Goal: Task Accomplishment & Management: Manage account settings

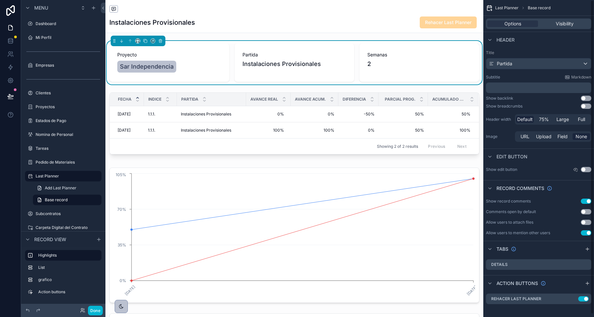
scroll to position [15, 0]
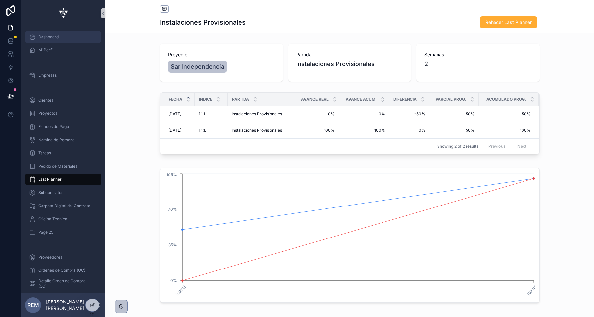
click at [47, 35] on span "Dashboard" at bounding box center [48, 36] width 20 height 5
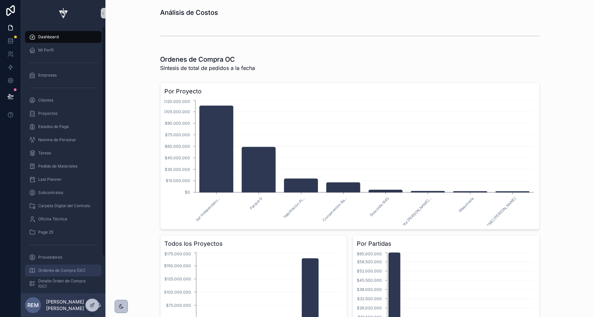
scroll to position [43, 0]
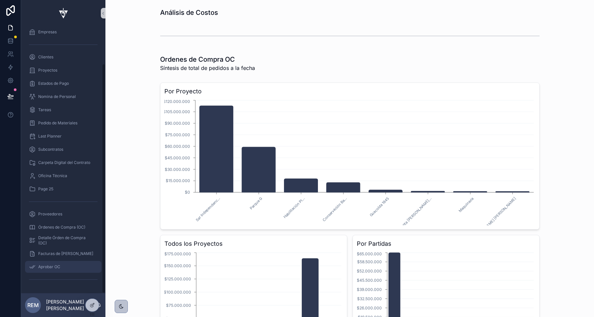
click at [51, 265] on span "Aprobar OC" at bounding box center [49, 266] width 22 height 5
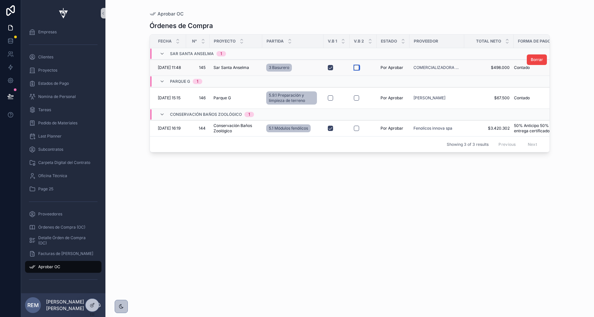
click at [356, 67] on button "scrollable content" at bounding box center [356, 67] width 5 height 5
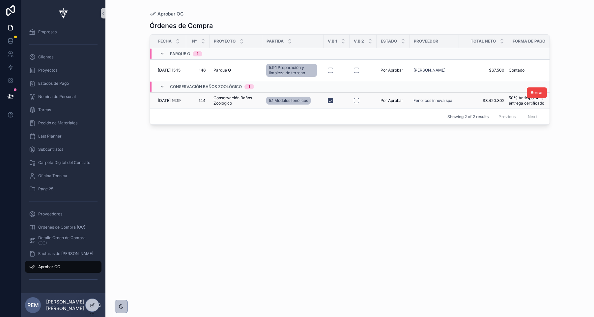
click at [200, 101] on span "144" at bounding box center [197, 100] width 15 height 5
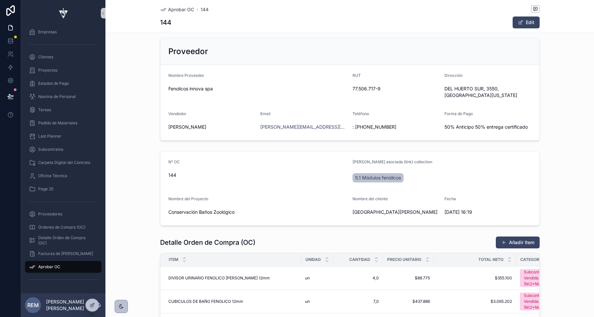
scroll to position [113, 0]
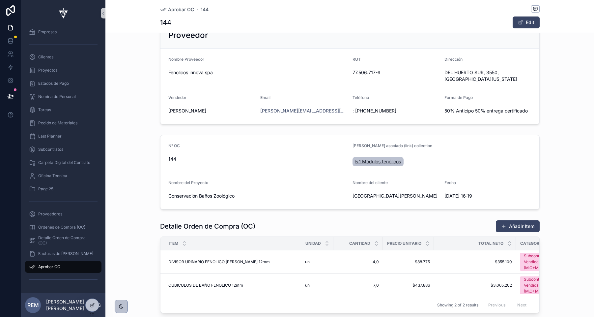
click at [373, 158] on span "5.1 Módulos fenólicos" at bounding box center [378, 161] width 46 height 7
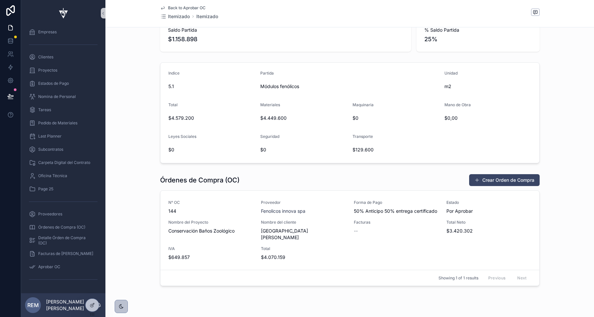
scroll to position [247, 0]
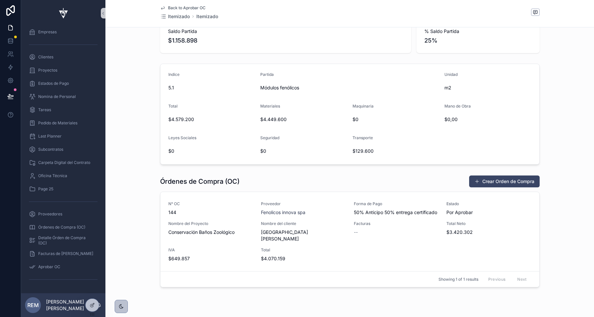
click at [176, 9] on span "Back to Aprobar OC" at bounding box center [187, 7] width 38 height 5
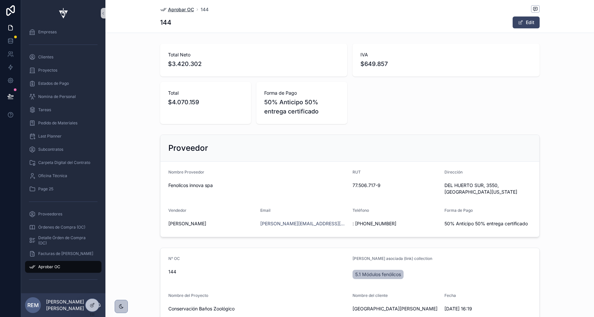
click at [183, 10] on span "Aprobar OC" at bounding box center [181, 9] width 26 height 7
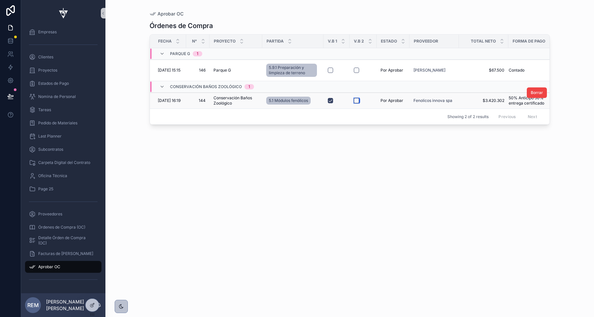
click at [355, 100] on button "scrollable content" at bounding box center [356, 100] width 5 height 5
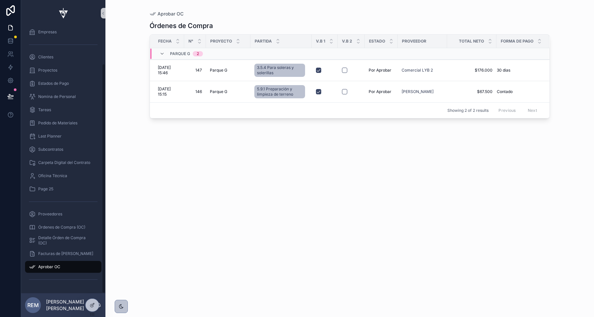
click at [47, 266] on span "Aprobar OC" at bounding box center [49, 266] width 22 height 5
click at [345, 70] on button "scrollable content" at bounding box center [344, 70] width 5 height 5
click at [345, 92] on button "scrollable content" at bounding box center [344, 91] width 5 height 5
